Goal: Navigation & Orientation: Find specific page/section

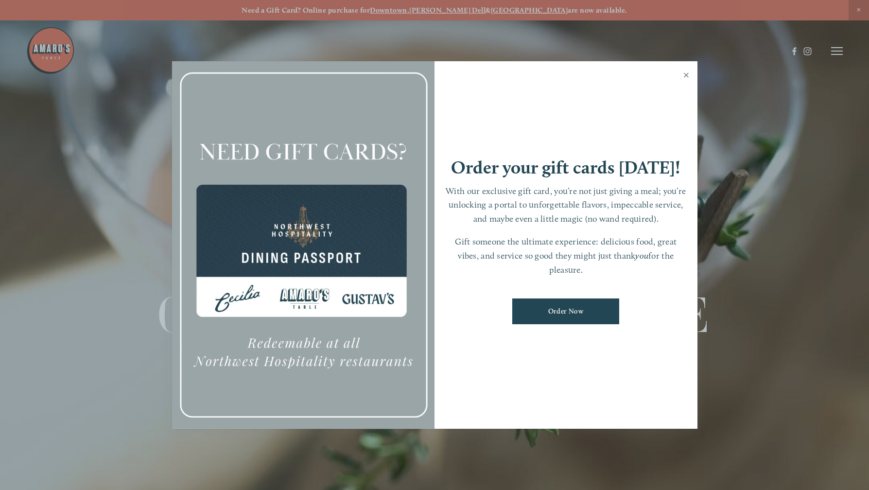
click at [685, 76] on link "Close" at bounding box center [686, 76] width 19 height 27
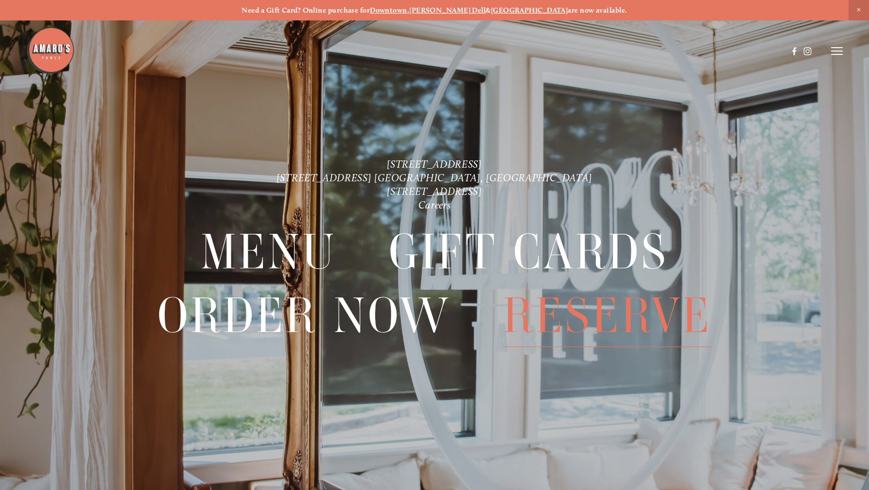
scroll to position [20, 0]
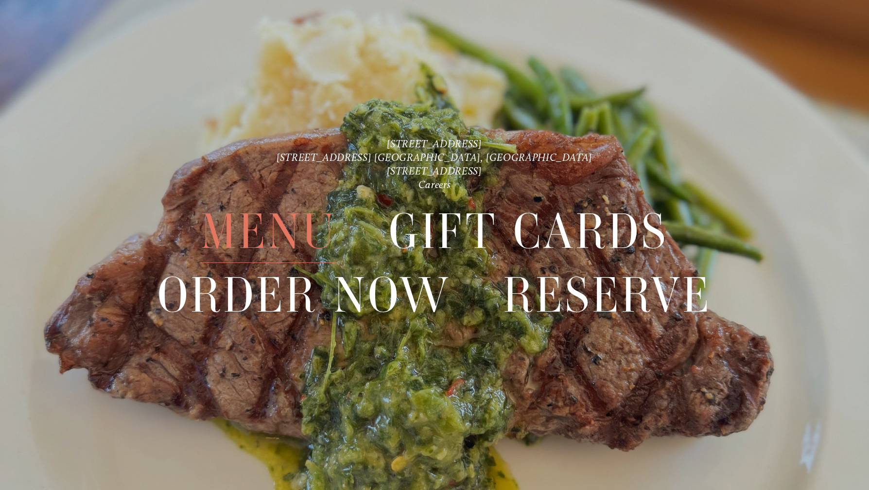
click at [296, 231] on span "Menu" at bounding box center [269, 231] width 136 height 63
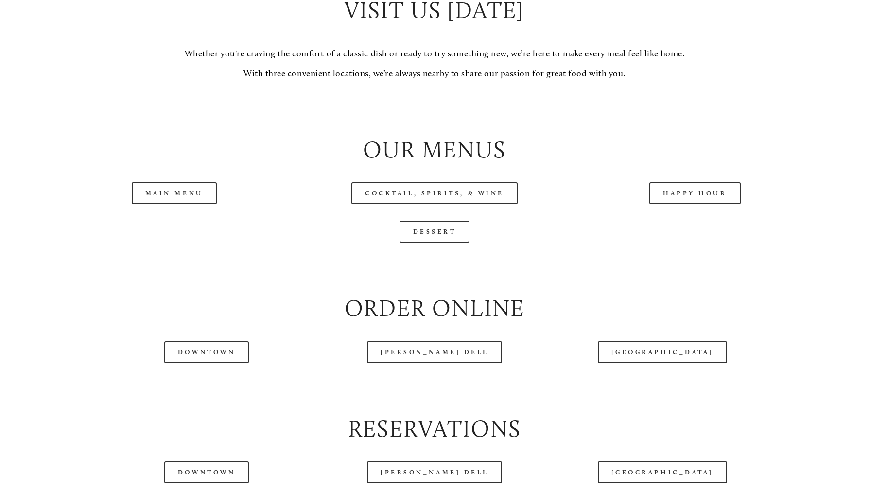
scroll to position [1002, 0]
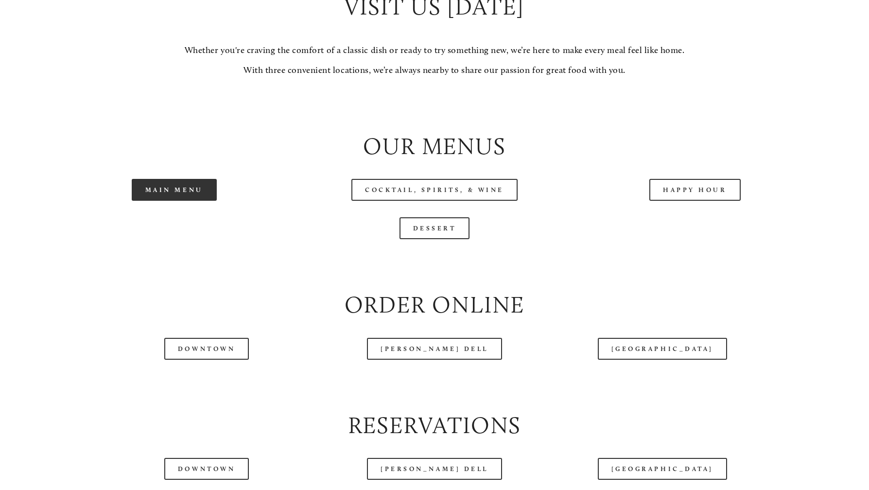
click at [211, 201] on link "Main Menu" at bounding box center [174, 190] width 85 height 22
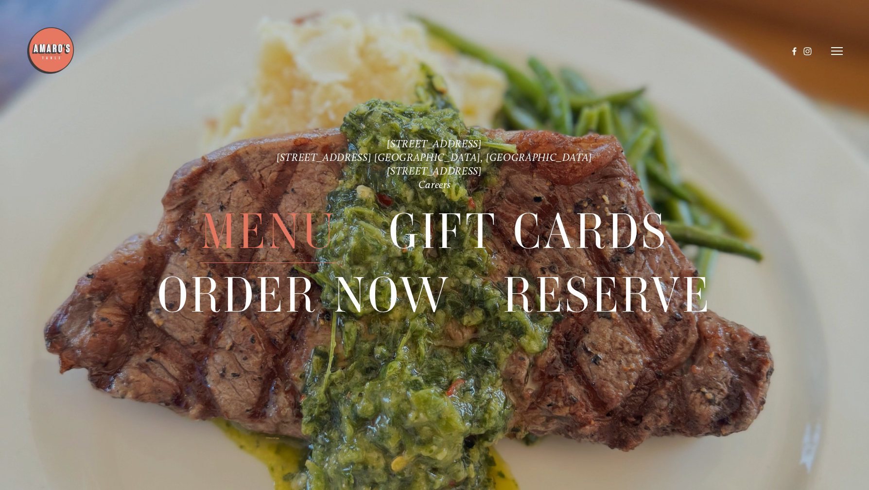
scroll to position [2389, 0]
click at [298, 222] on span "Menu" at bounding box center [269, 231] width 136 height 63
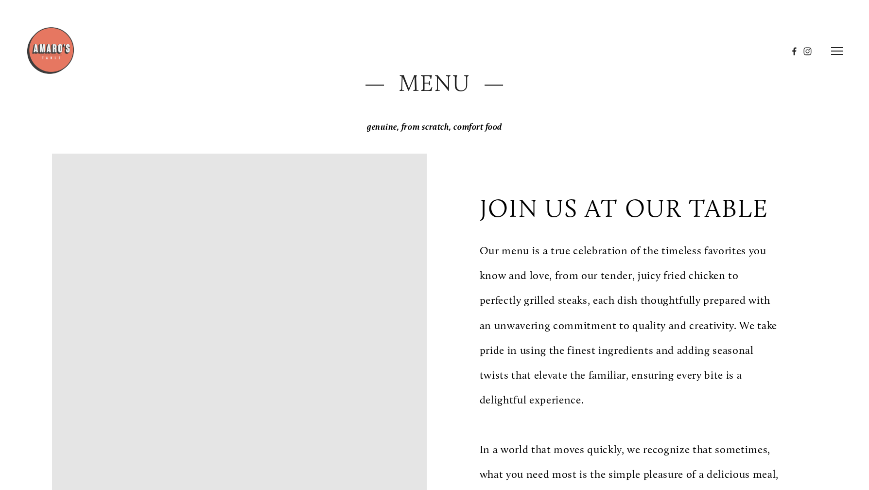
scroll to position [0, 0]
